Goal: Navigation & Orientation: Find specific page/section

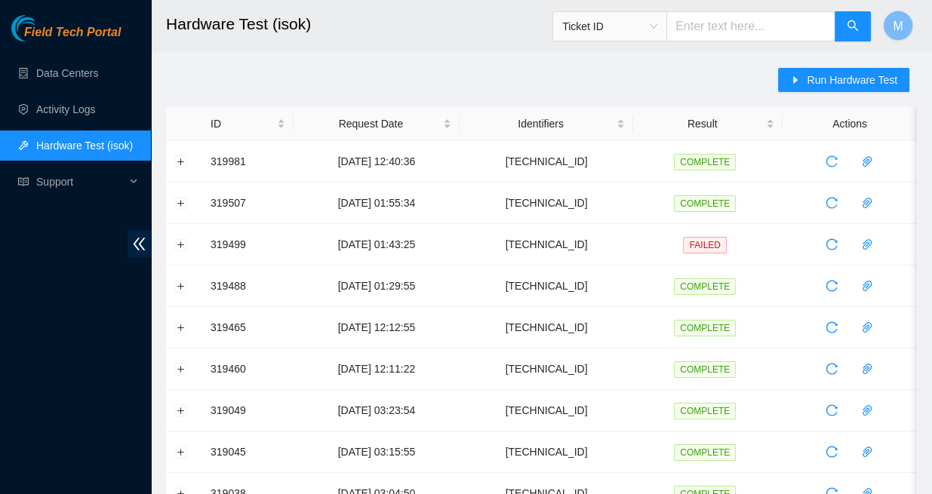
click at [70, 35] on span "Field Tech Portal" at bounding box center [72, 33] width 97 height 14
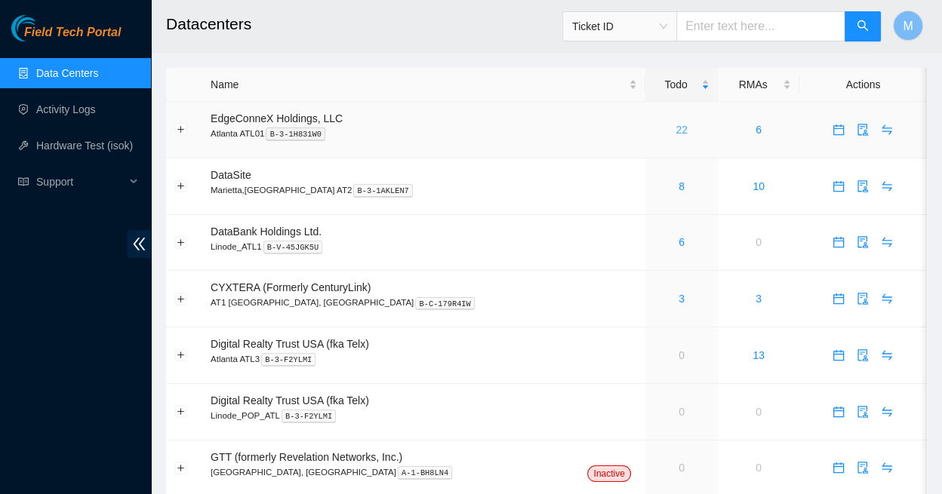
click at [676, 124] on link "22" at bounding box center [682, 130] width 12 height 12
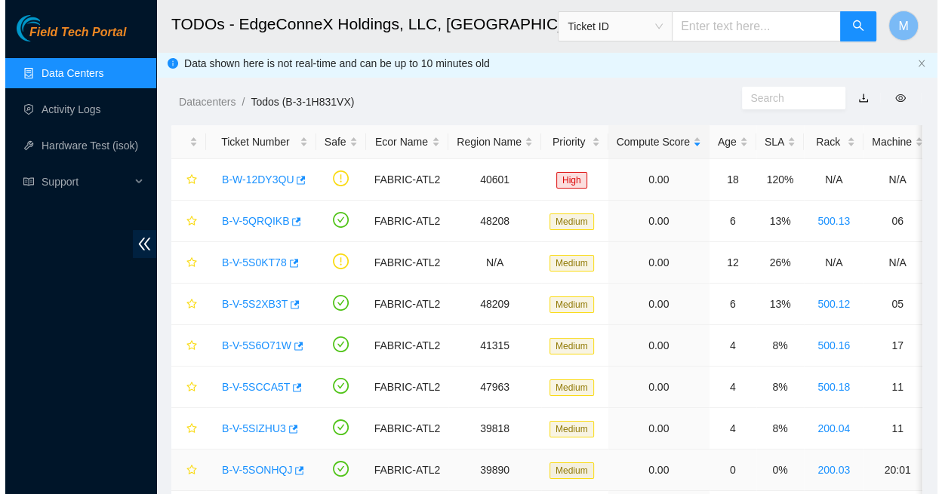
scroll to position [2, 0]
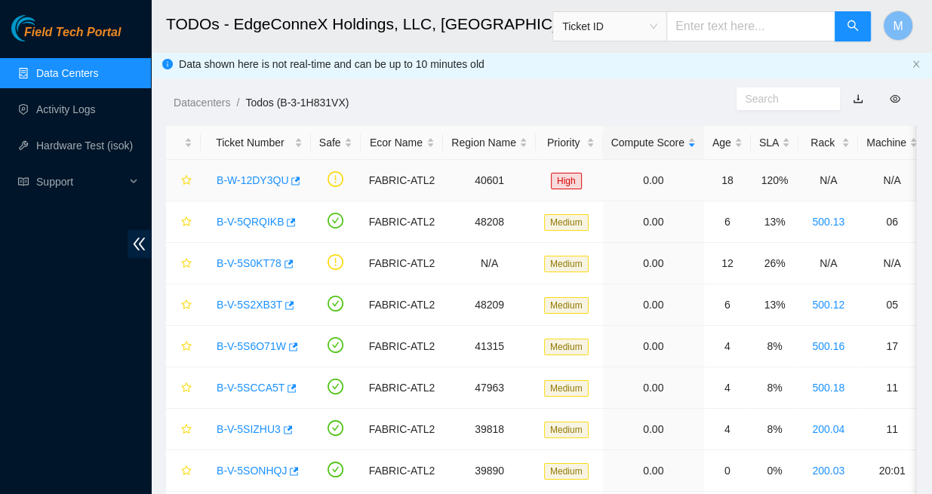
click at [254, 174] on link "B-W-12DY3QU" at bounding box center [253, 180] width 72 height 12
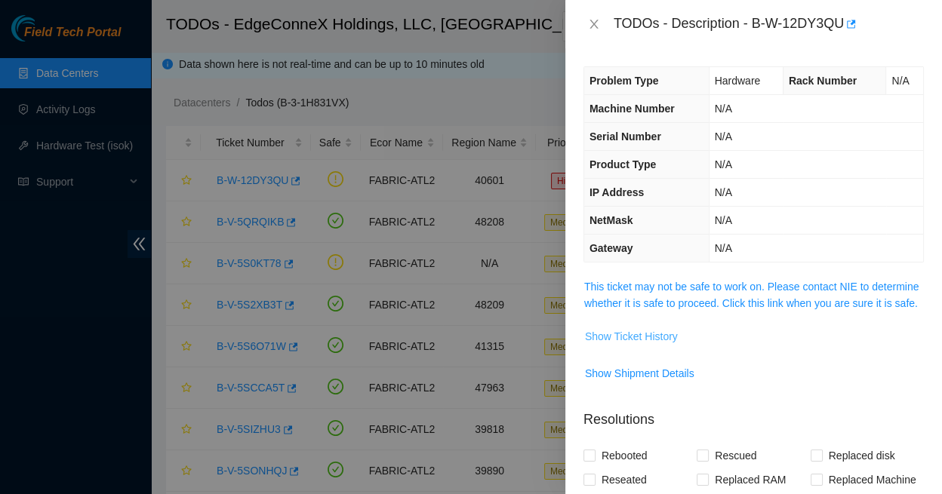
click at [624, 328] on span "Show Ticket History" at bounding box center [631, 336] width 93 height 17
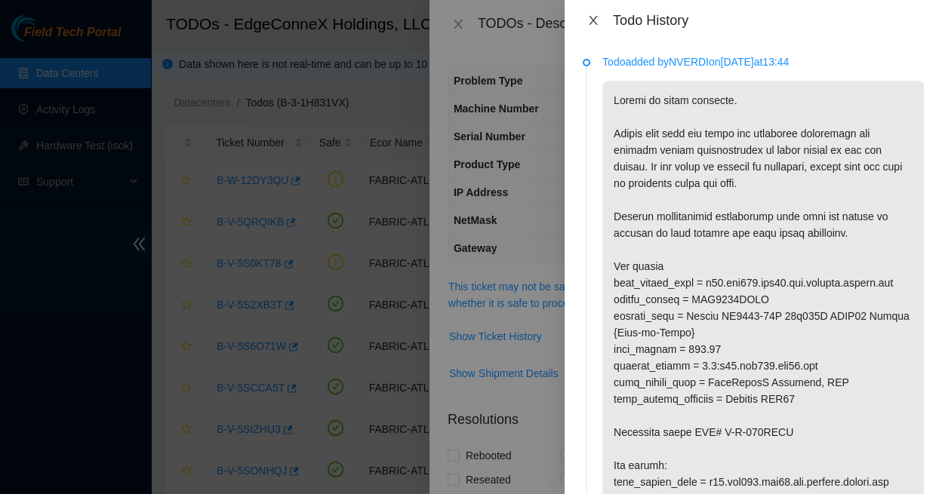
click at [593, 16] on icon "close" at bounding box center [593, 20] width 8 height 9
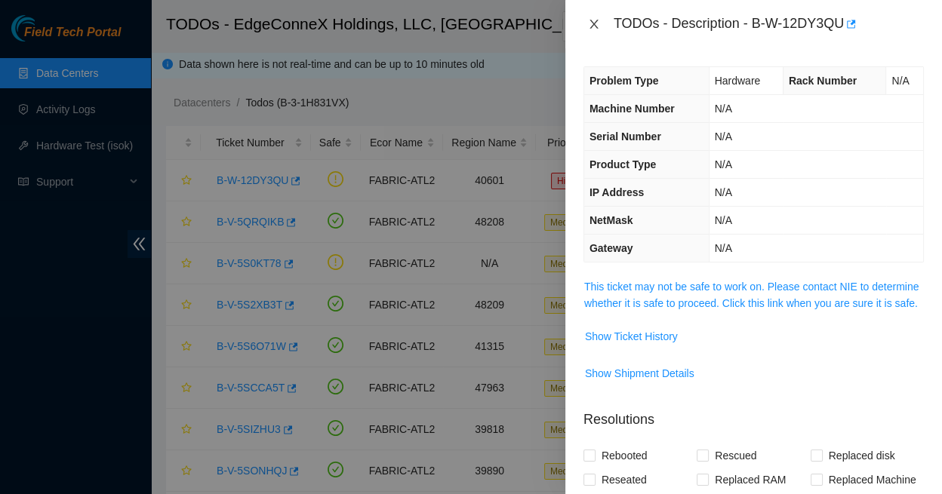
click at [591, 20] on icon "close" at bounding box center [594, 24] width 12 height 12
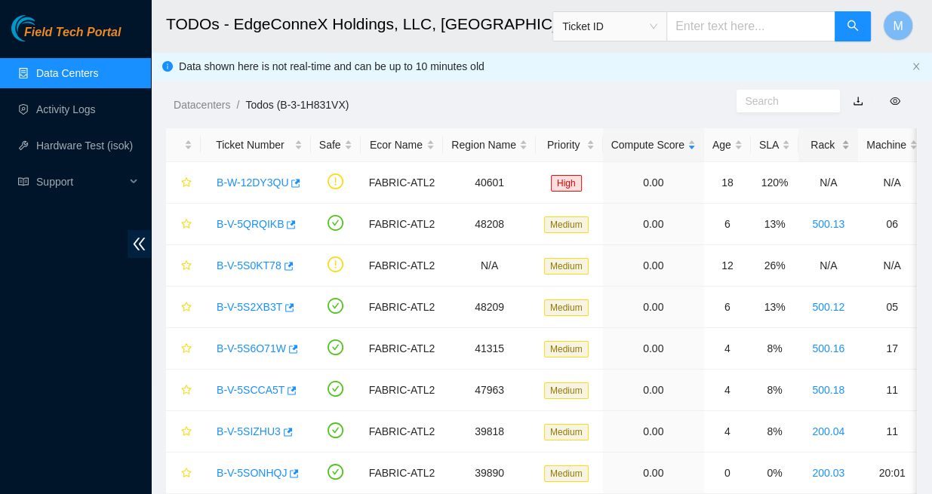
click at [807, 139] on div "Rack" at bounding box center [828, 145] width 43 height 17
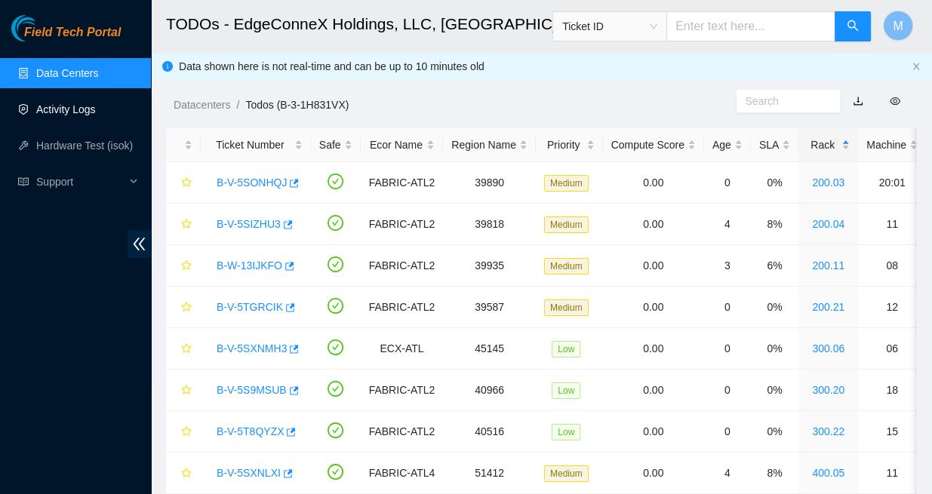
click at [70, 106] on link "Activity Logs" at bounding box center [66, 109] width 60 height 12
